Goal: Information Seeking & Learning: Learn about a topic

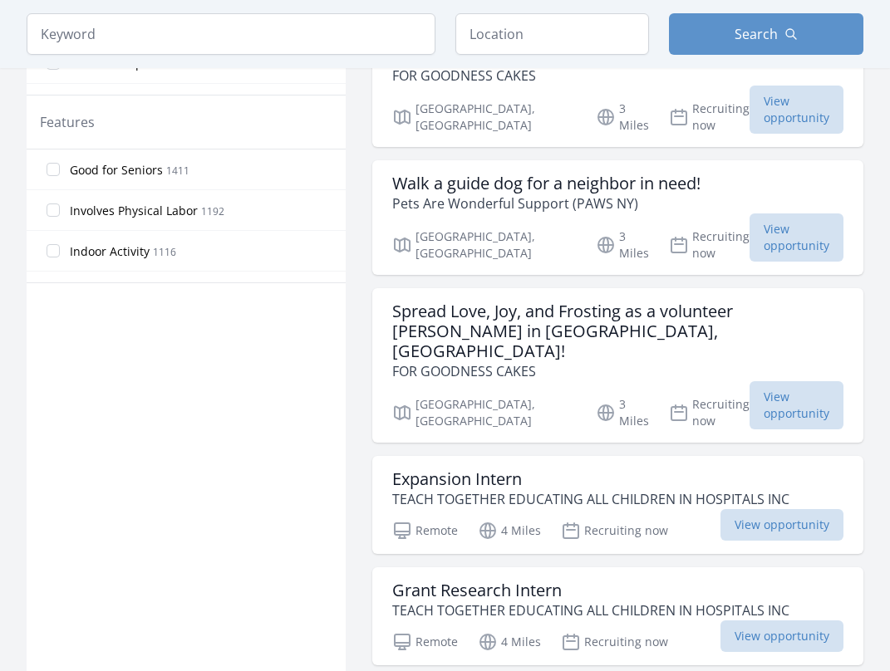
scroll to position [932, 0]
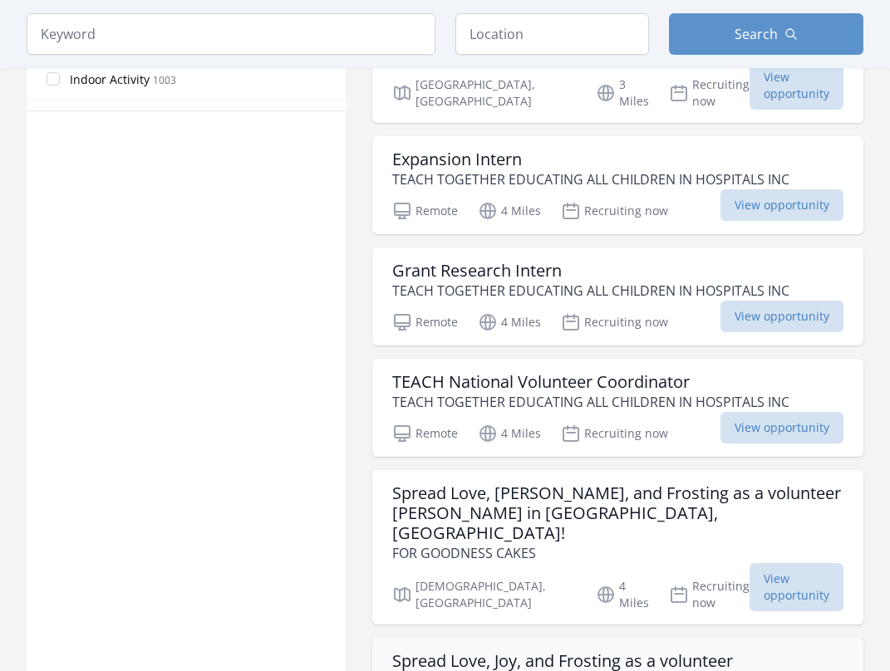
scroll to position [1043, 0]
click at [434, 261] on h3 "Grant Research Intern" at bounding box center [590, 271] width 397 height 20
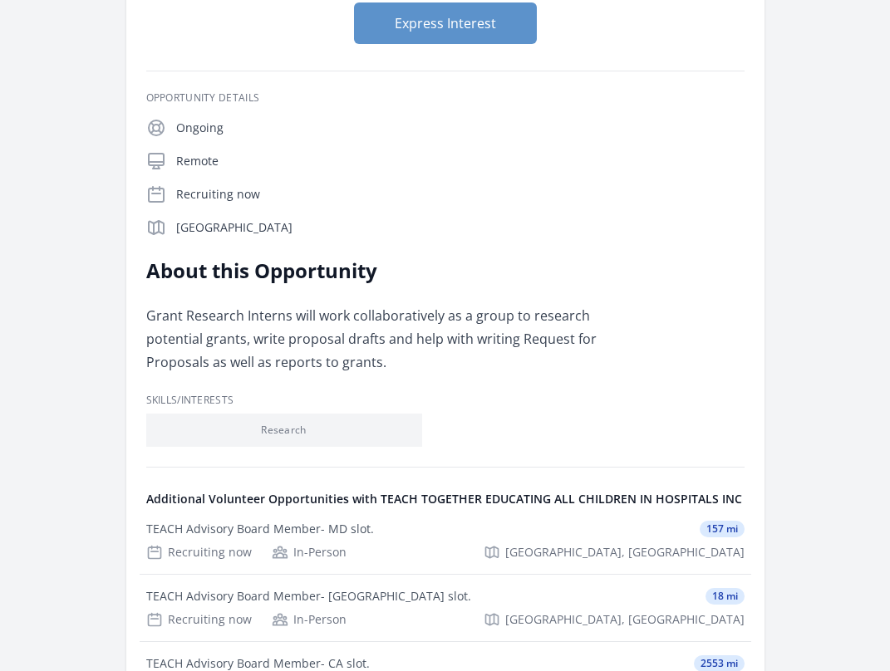
scroll to position [245, 0]
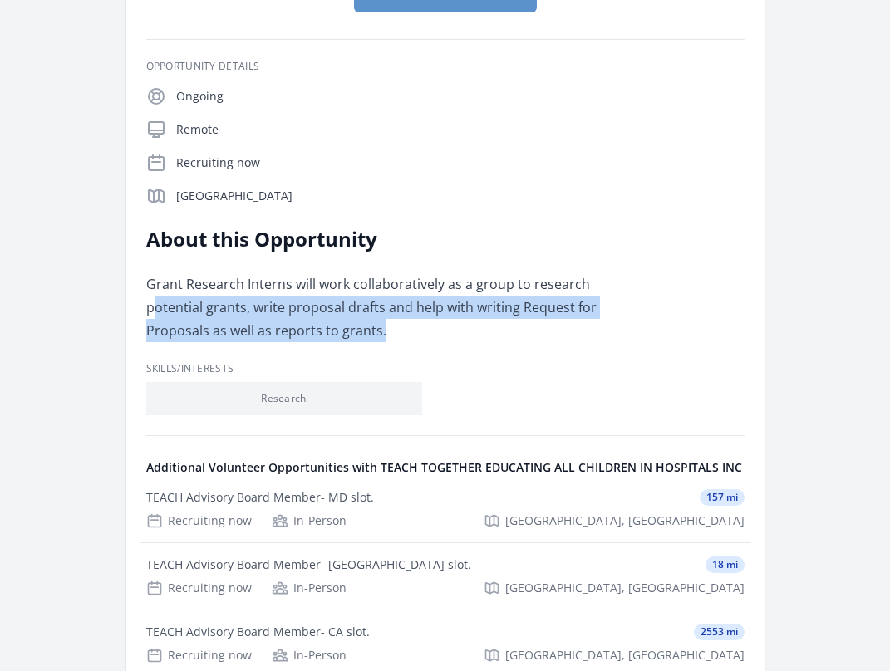
drag, startPoint x: 158, startPoint y: 307, endPoint x: 479, endPoint y: 316, distance: 320.9
click at [478, 316] on p "Grant Research Interns will work collaboratively as a group to research potenti…" at bounding box center [389, 308] width 486 height 70
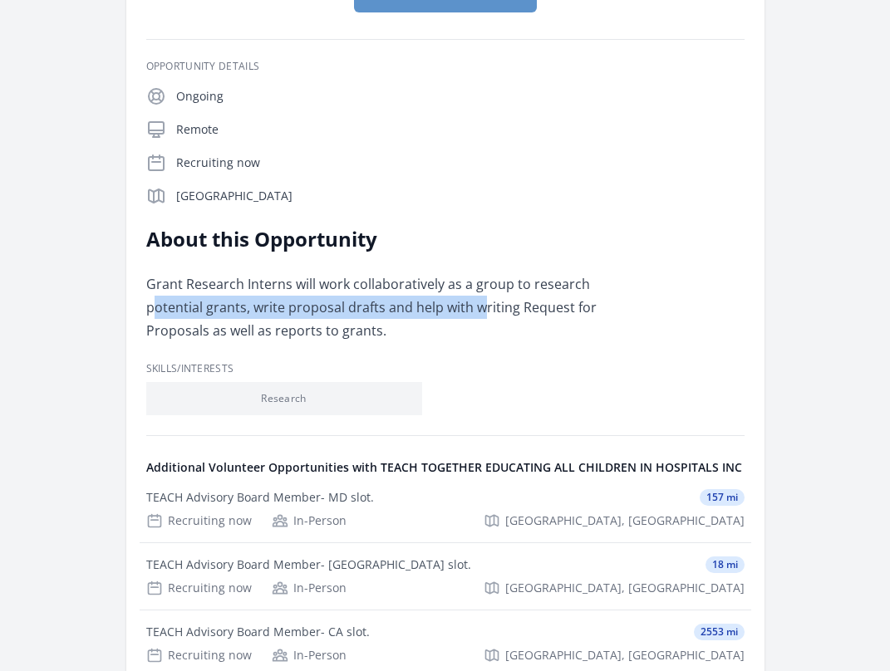
click at [479, 316] on p "Grant Research Interns will work collaboratively as a group to research potenti…" at bounding box center [389, 308] width 486 height 70
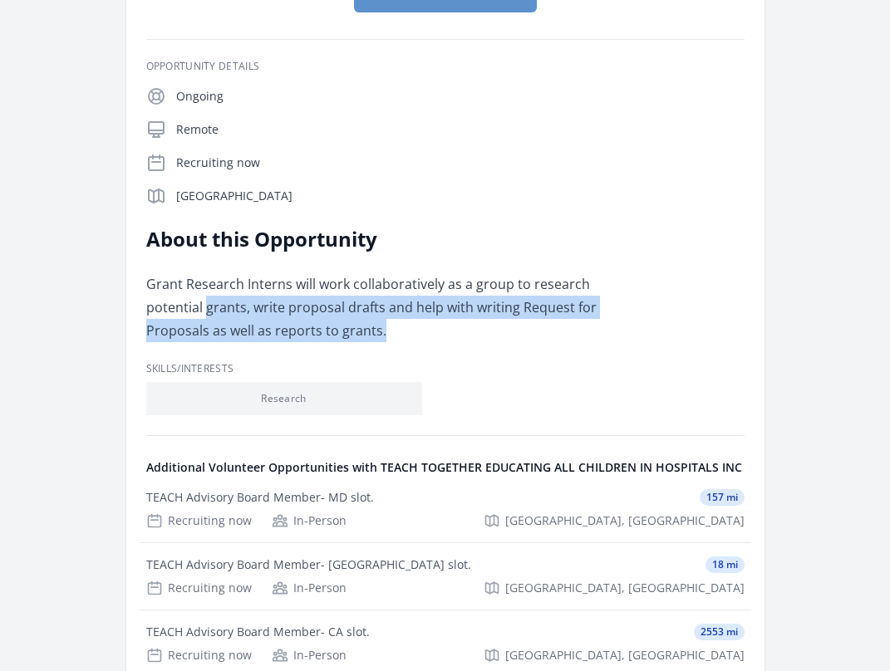
drag, startPoint x: 208, startPoint y: 295, endPoint x: 399, endPoint y: 323, distance: 193.2
click at [399, 323] on p "Grant Research Interns will work collaboratively as a group to research potenti…" at bounding box center [389, 308] width 486 height 70
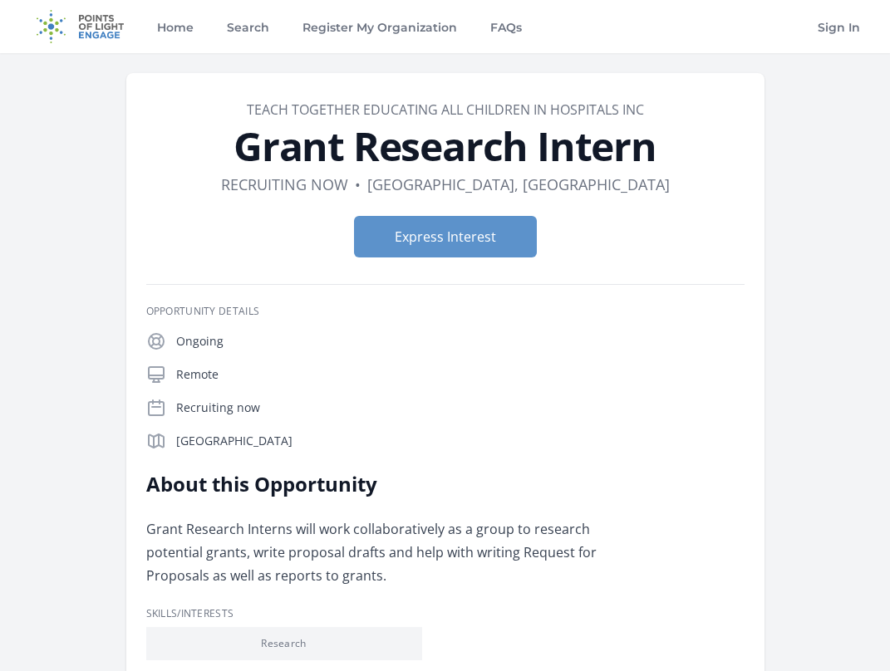
scroll to position [0, 0]
click at [450, 240] on button "Express Interest" at bounding box center [445, 237] width 183 height 42
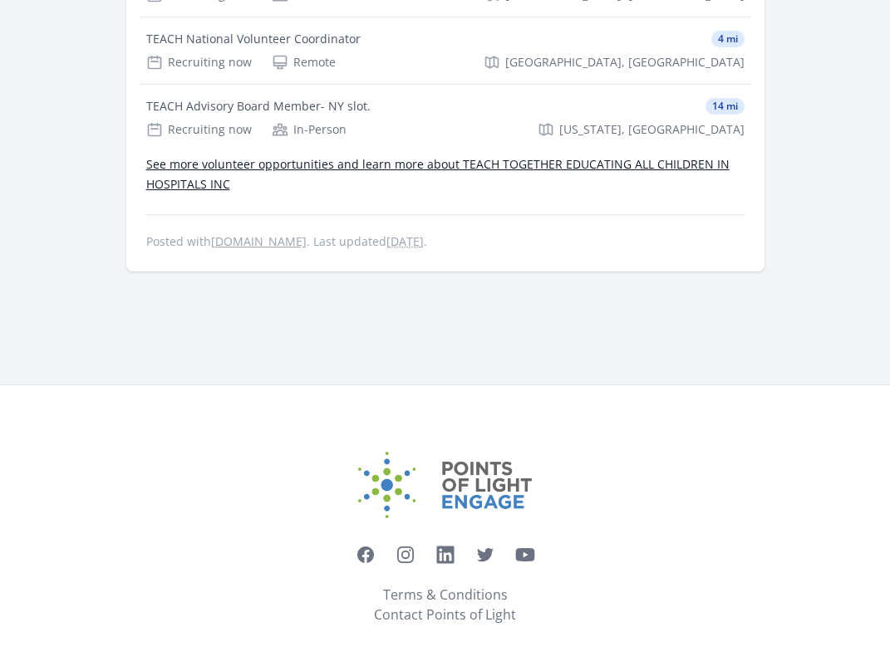
scroll to position [906, 0]
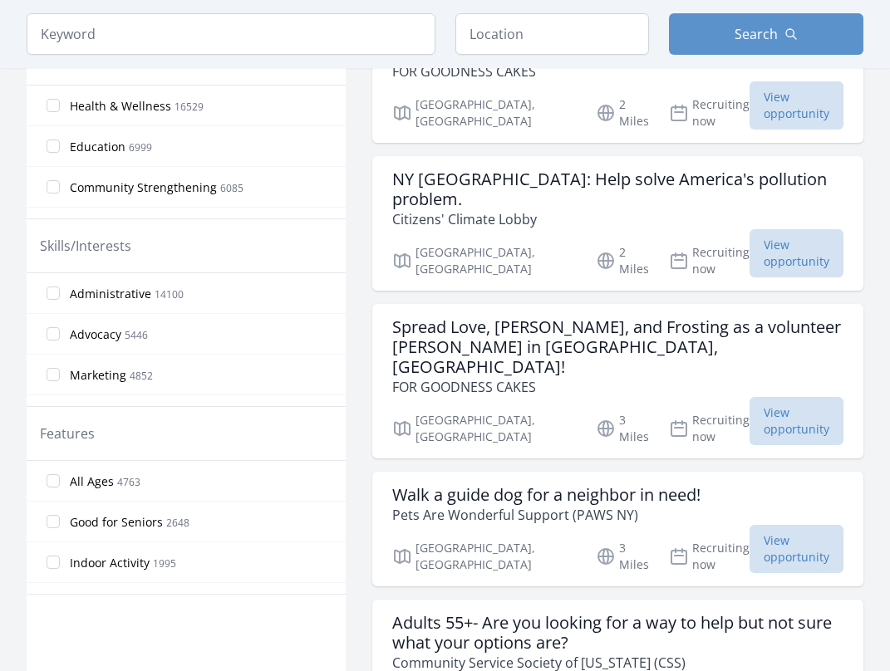
scroll to position [444, 0]
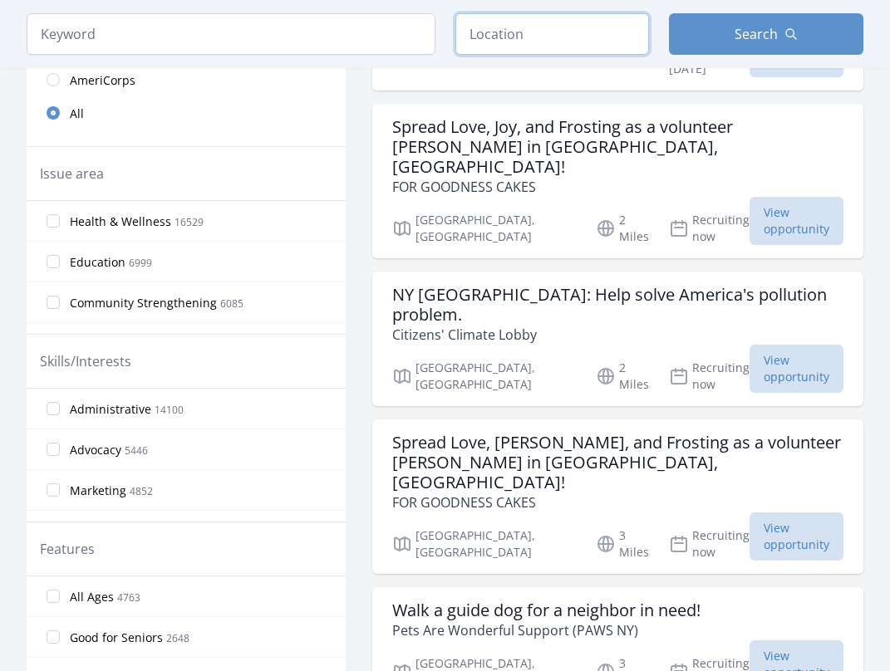
click at [529, 29] on input "text" at bounding box center [552, 34] width 194 height 42
type input "Remote, OR, USA"
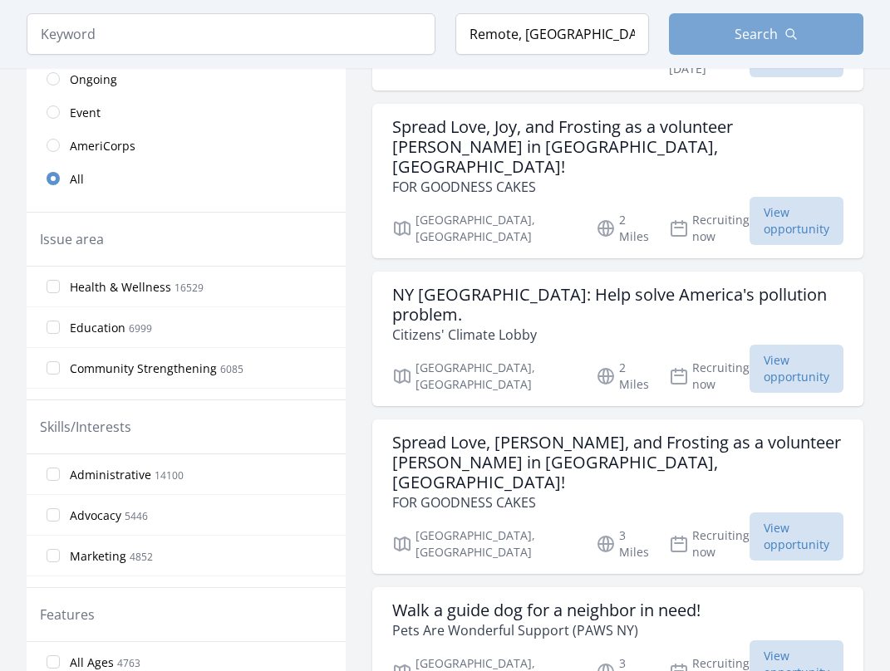
click at [716, 27] on button "Search" at bounding box center [766, 34] width 194 height 42
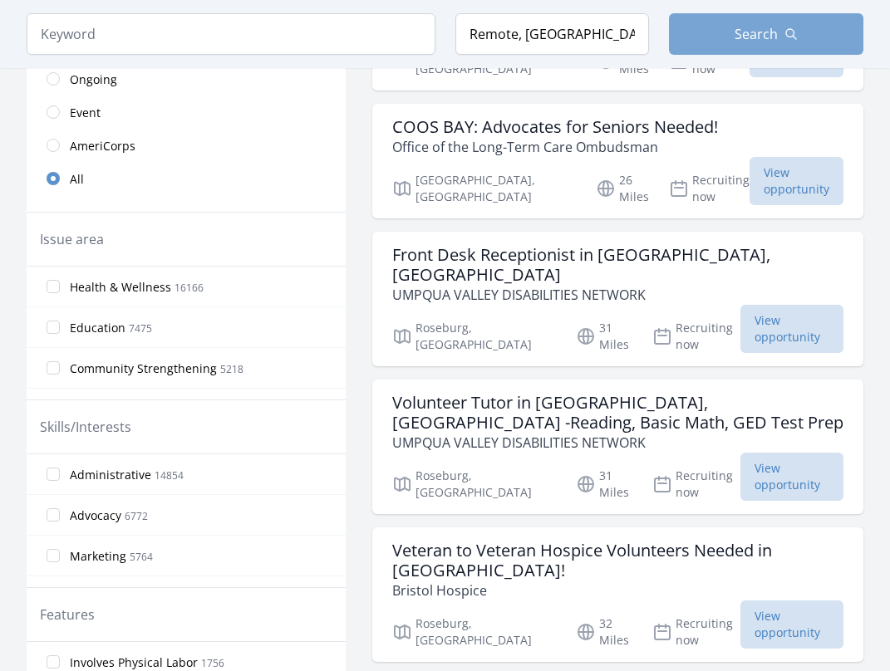
click at [740, 36] on span "Search" at bounding box center [756, 34] width 43 height 20
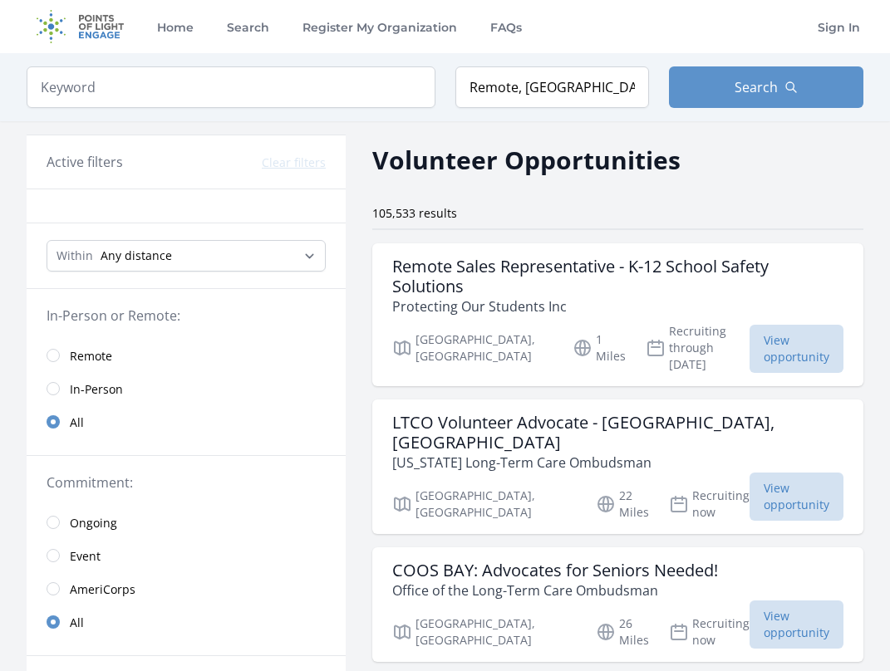
click at [795, 64] on div "Keyword Location Remote, OR, USA Search" at bounding box center [445, 87] width 890 height 68
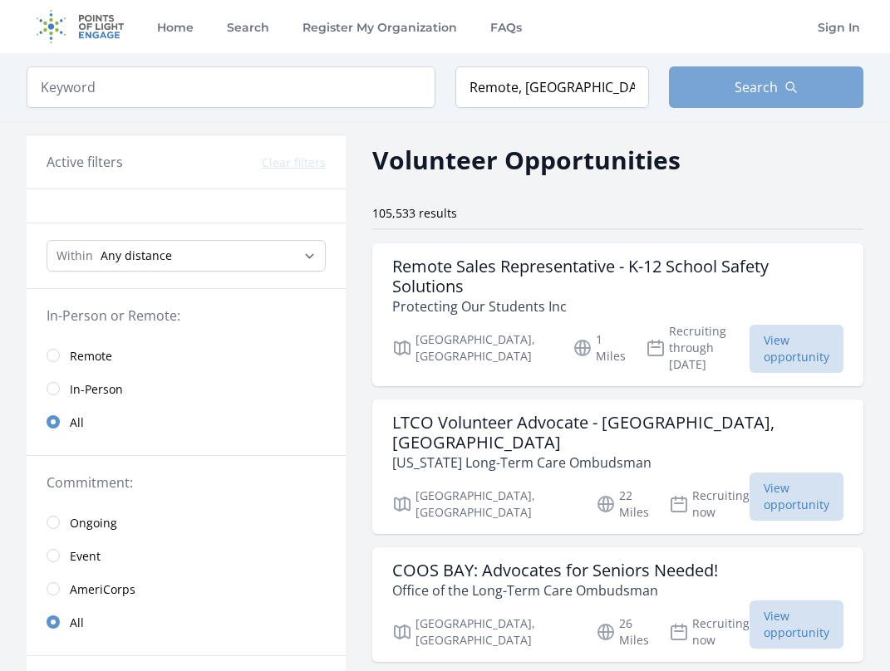
click at [712, 106] on button "Search" at bounding box center [766, 87] width 194 height 42
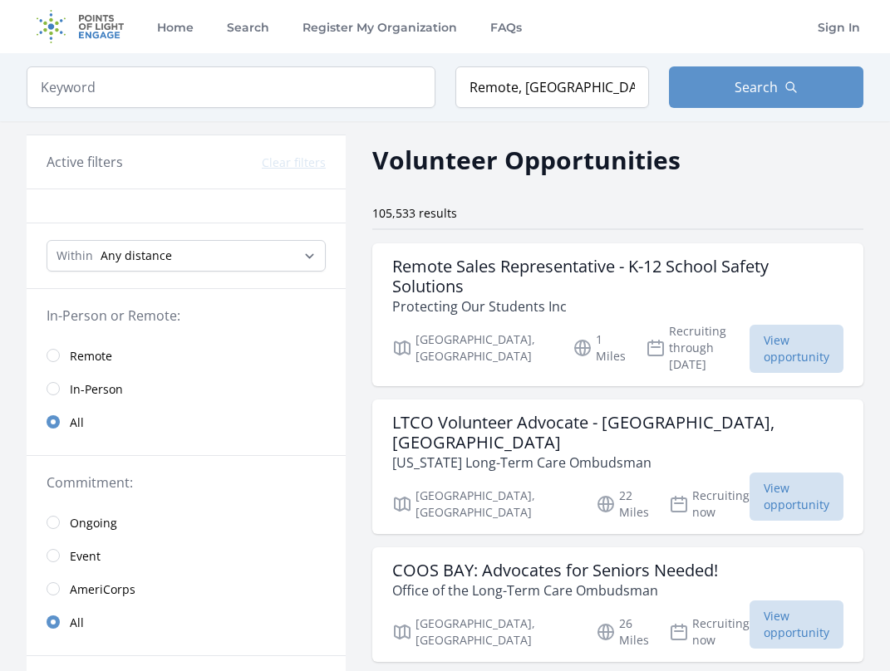
click at [655, 106] on form "Keyword Location Remote, OR, USA Search" at bounding box center [445, 87] width 837 height 42
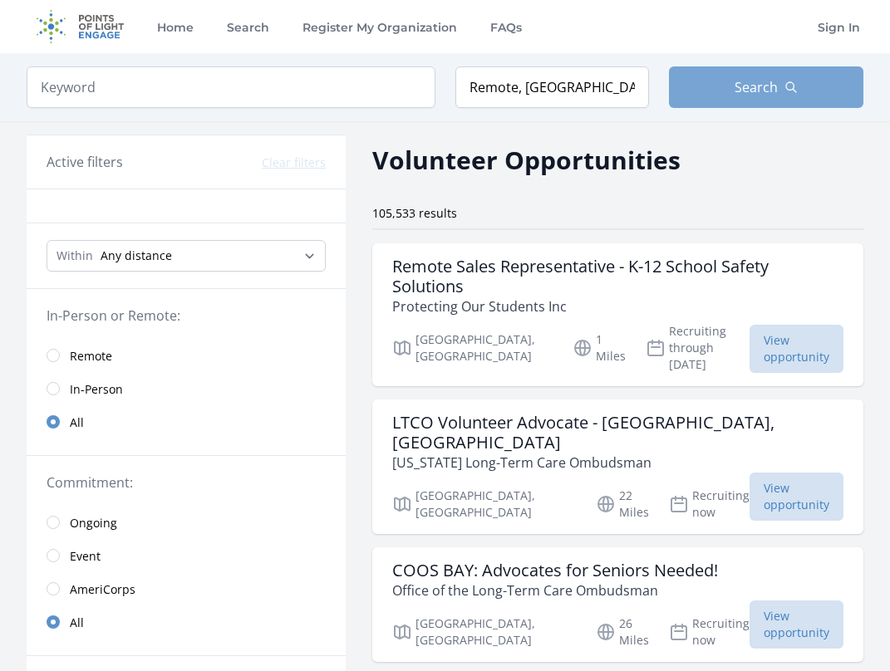
click at [749, 90] on span "Search" at bounding box center [756, 87] width 43 height 20
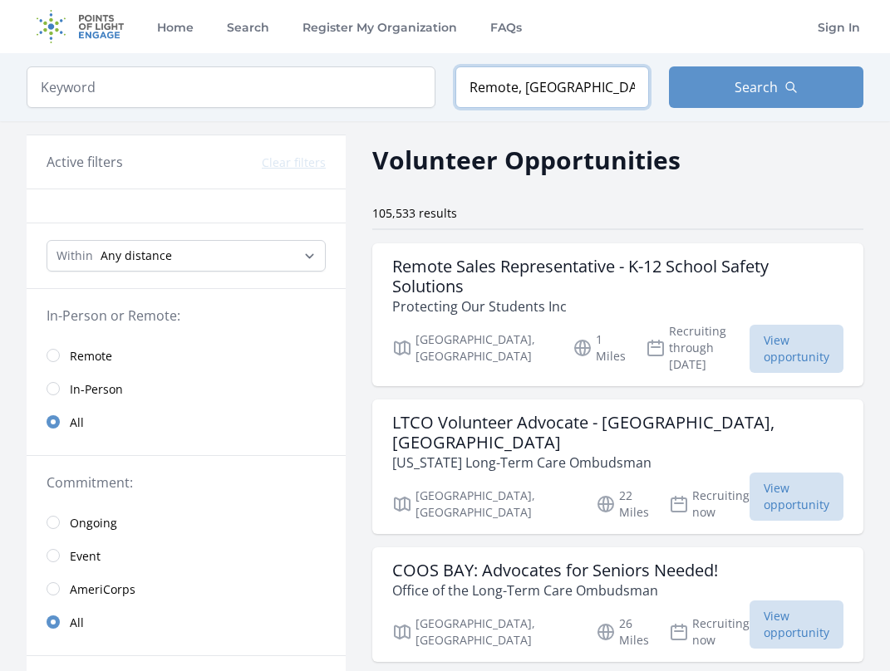
click at [619, 87] on input "Remote, OR, USA" at bounding box center [552, 87] width 194 height 42
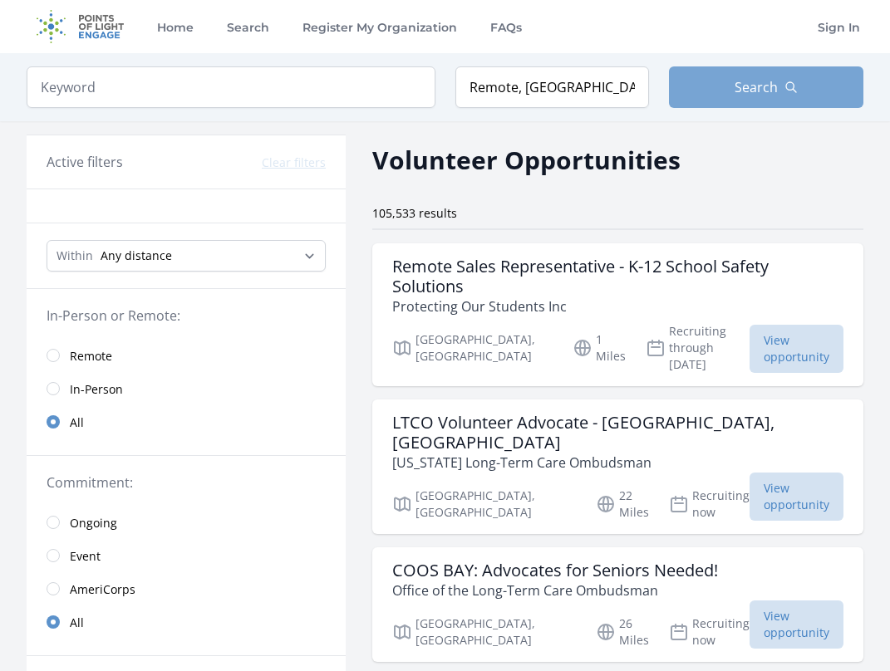
click at [773, 83] on span "Search" at bounding box center [756, 87] width 43 height 20
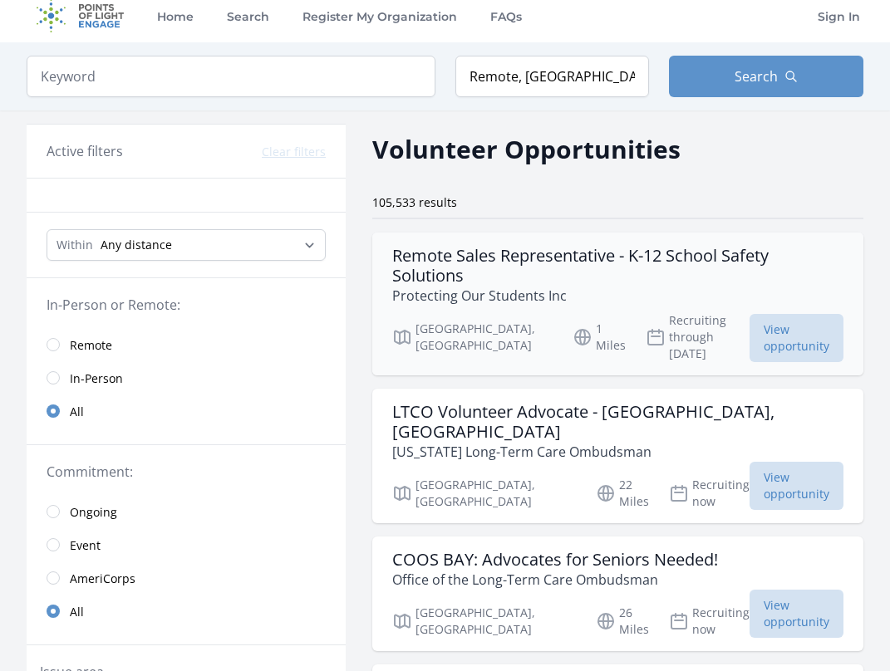
scroll to position [370, 1]
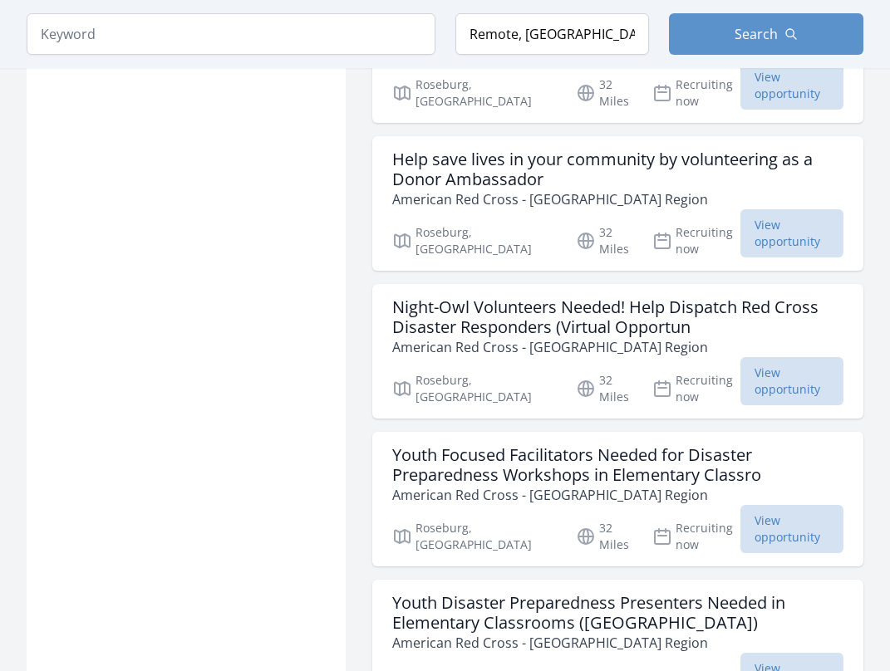
scroll to position [3795, 0]
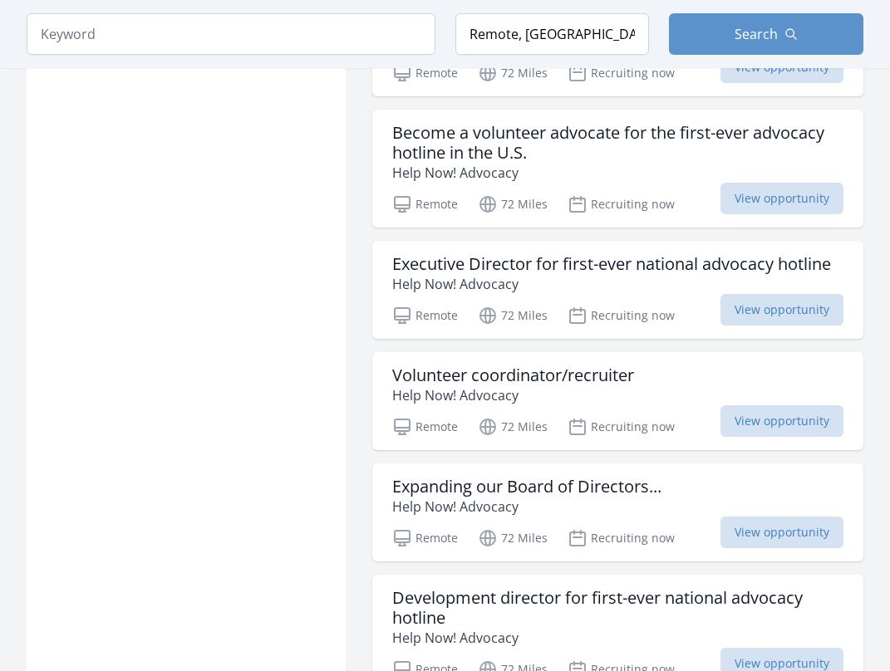
scroll to position [6226, 0]
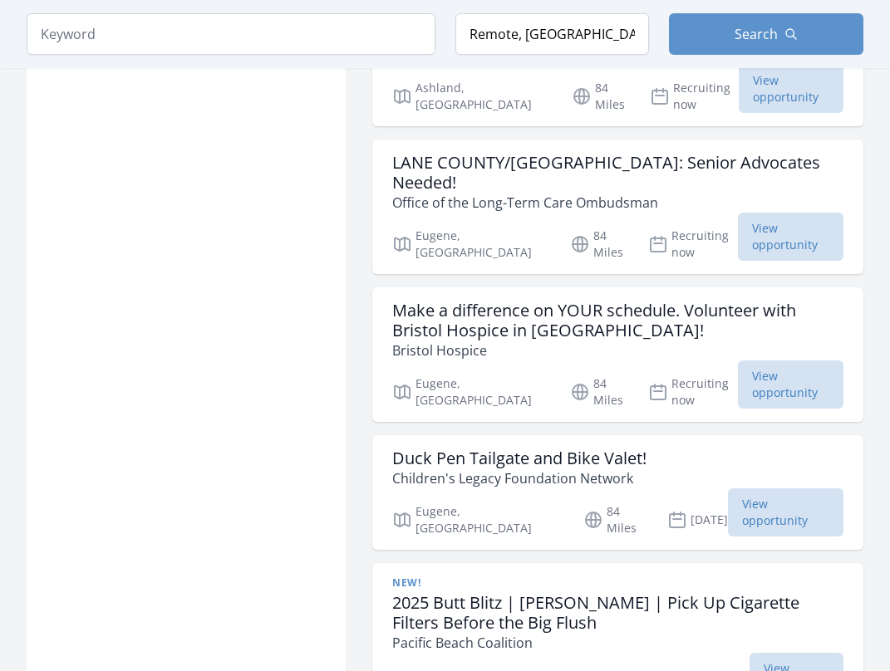
scroll to position [13231, 0]
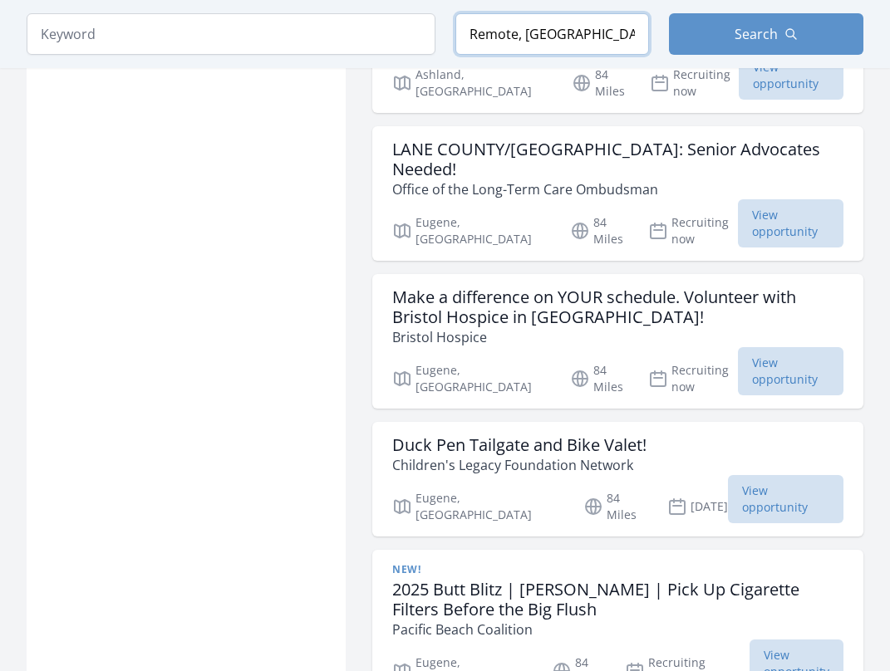
click at [497, 43] on input "Remote, OR, USA" at bounding box center [552, 34] width 194 height 42
drag, startPoint x: 526, startPoint y: 35, endPoint x: 596, endPoint y: 32, distance: 69.9
click at [596, 32] on input "Remote, OR, USA" at bounding box center [552, 34] width 194 height 42
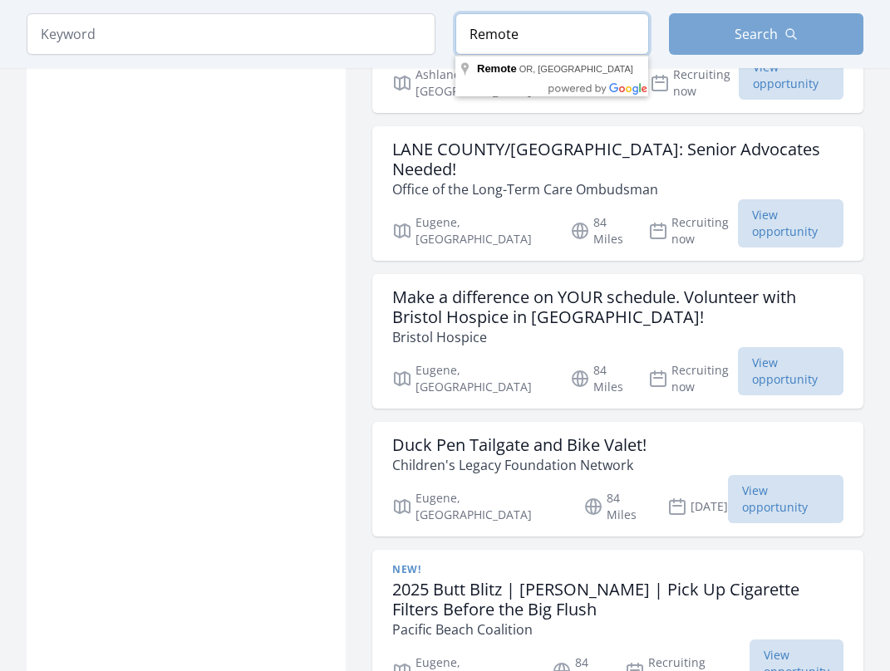
type input "Remote"
click at [716, 23] on button "Search" at bounding box center [766, 34] width 194 height 42
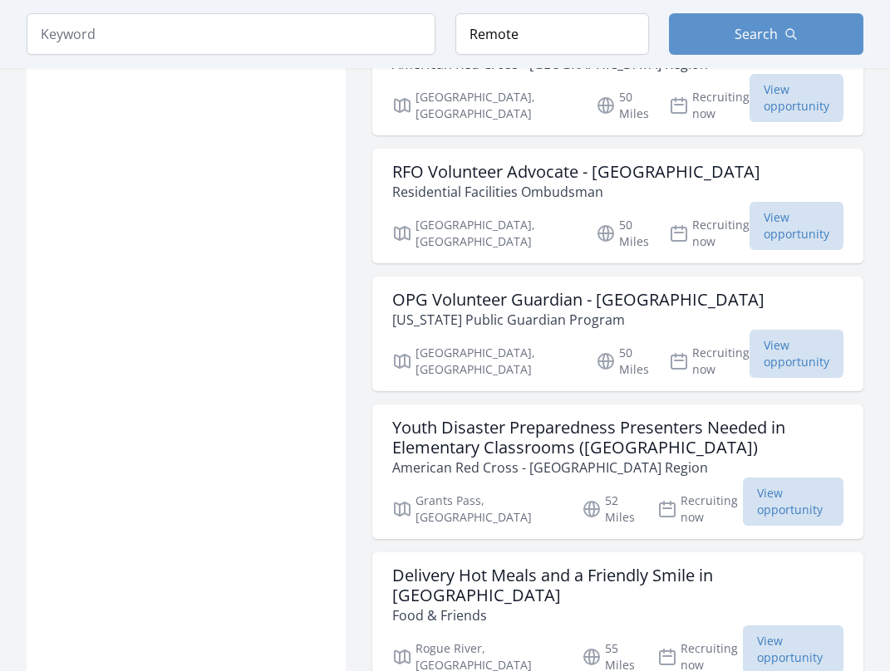
scroll to position [10278, 0]
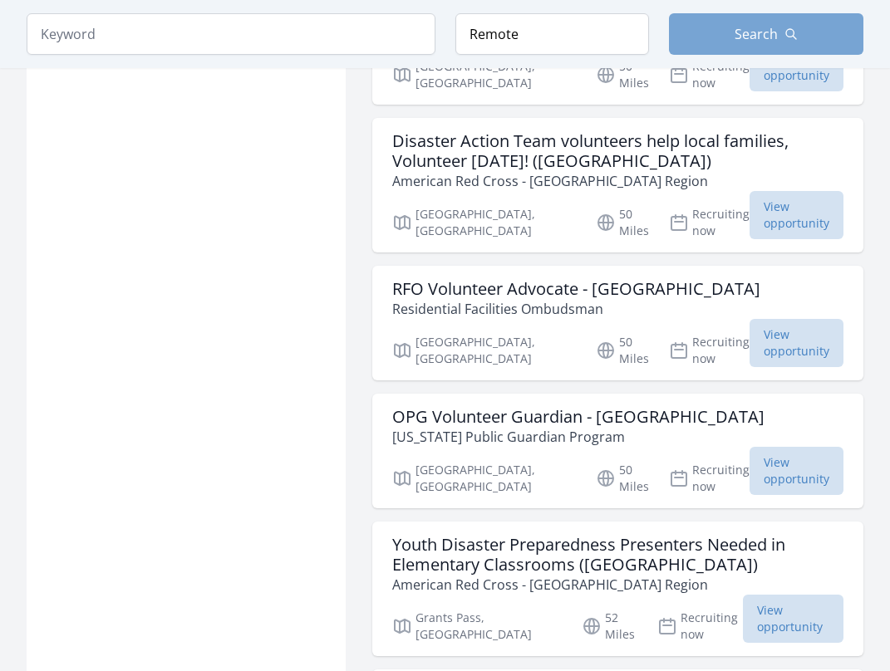
click at [804, 29] on button "Search" at bounding box center [766, 34] width 194 height 42
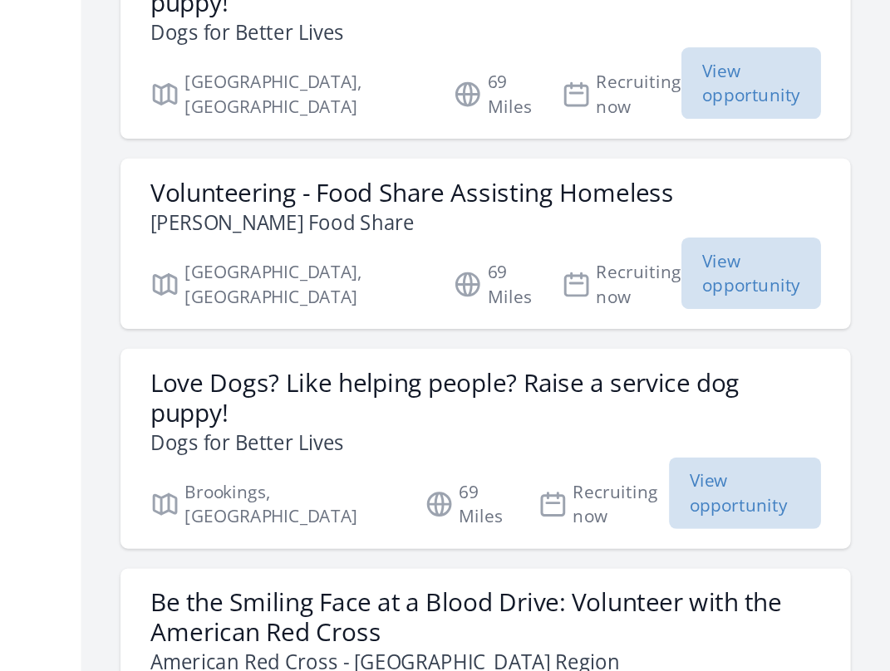
scroll to position [14090, 0]
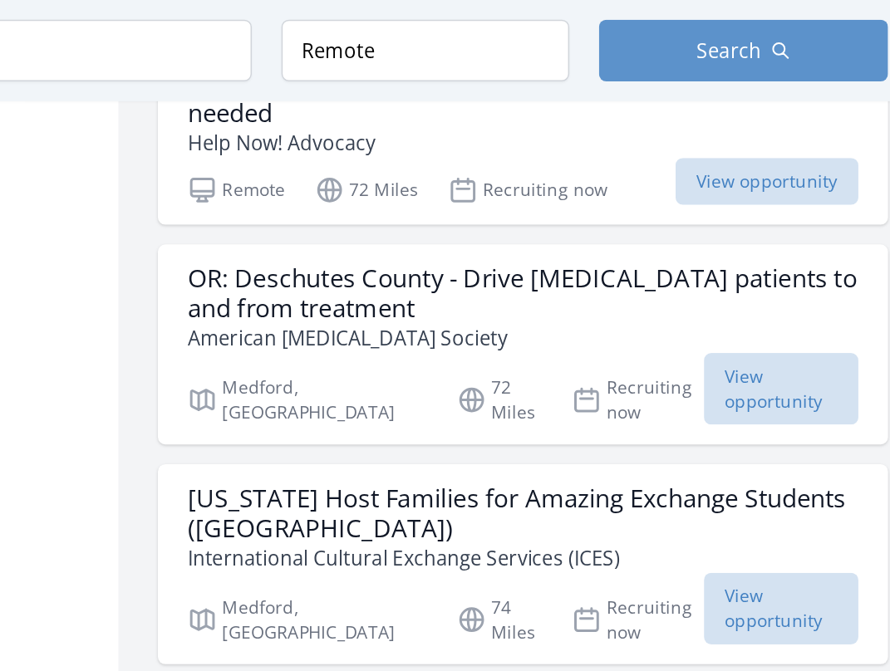
scroll to position [6863, 0]
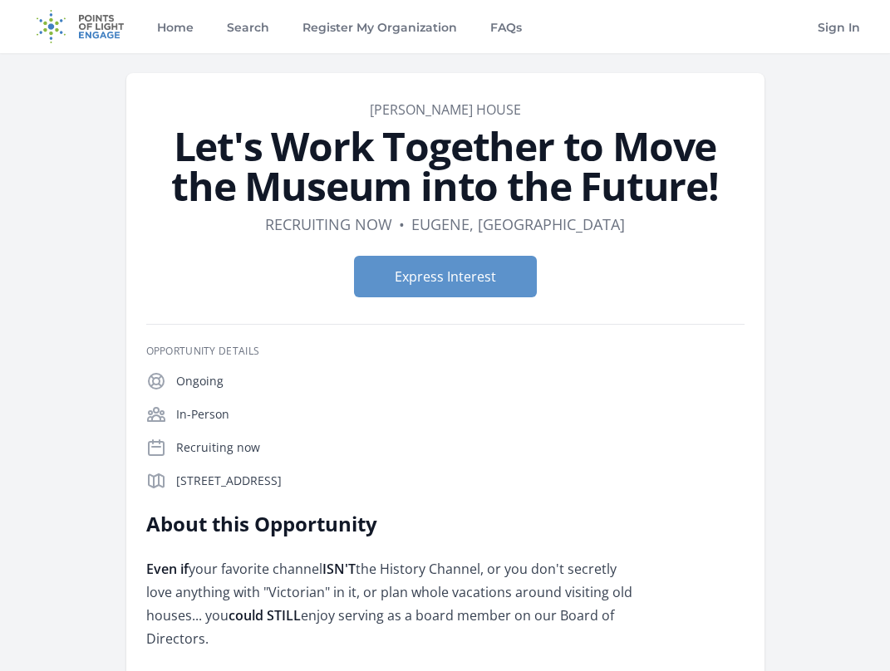
drag, startPoint x: 472, startPoint y: 282, endPoint x: 470, endPoint y: 299, distance: 17.6
click at [470, 299] on div "Express Interest" at bounding box center [445, 277] width 598 height 68
